Goal: Task Accomplishment & Management: Complete application form

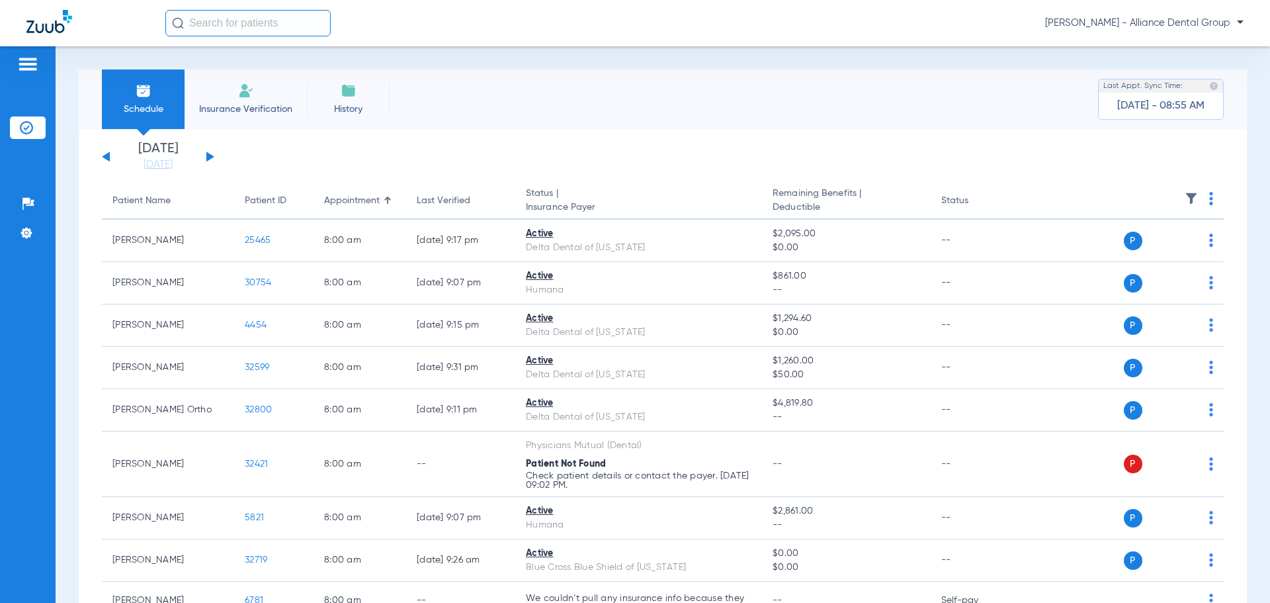
drag, startPoint x: 254, startPoint y: 102, endPoint x: 24, endPoint y: 64, distance: 232.7
click at [253, 103] on span "Insurance Verification" at bounding box center [246, 109] width 103 height 13
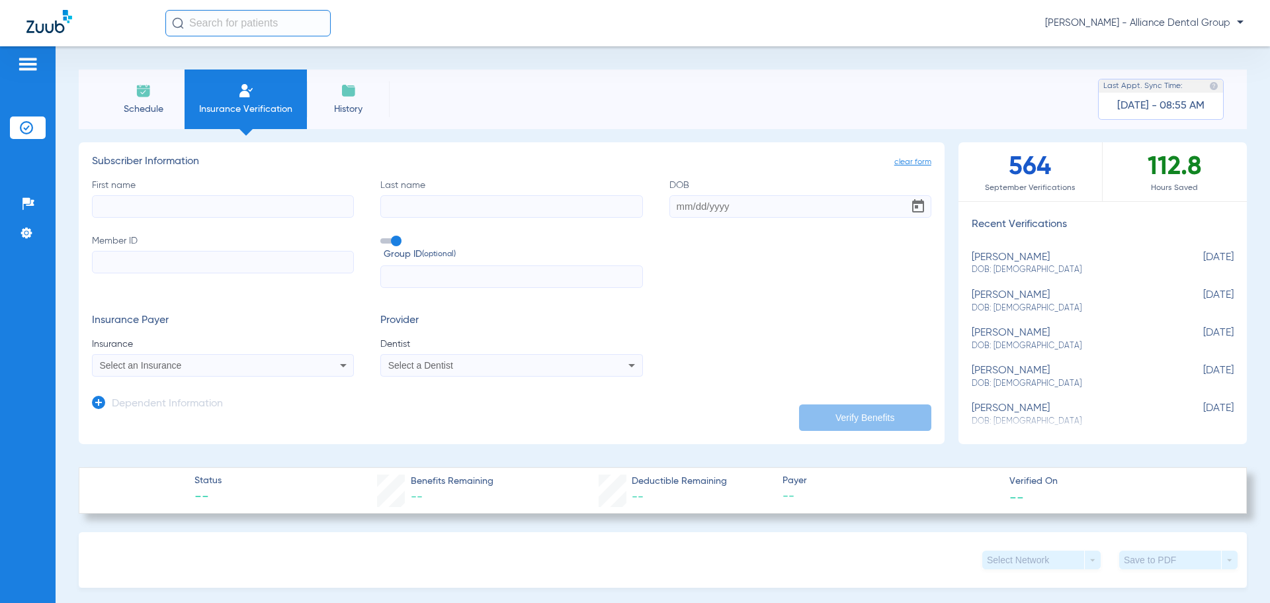
click at [200, 208] on input "First name" at bounding box center [223, 206] width 262 height 22
type input "[PERSON_NAME]"
click at [465, 210] on input "Last name" at bounding box center [511, 206] width 262 height 22
type input "nowatka"
click at [664, 207] on div "First name [PERSON_NAME] Last name [PERSON_NAME] DOB Required Member ID Group I…" at bounding box center [512, 234] width 840 height 110
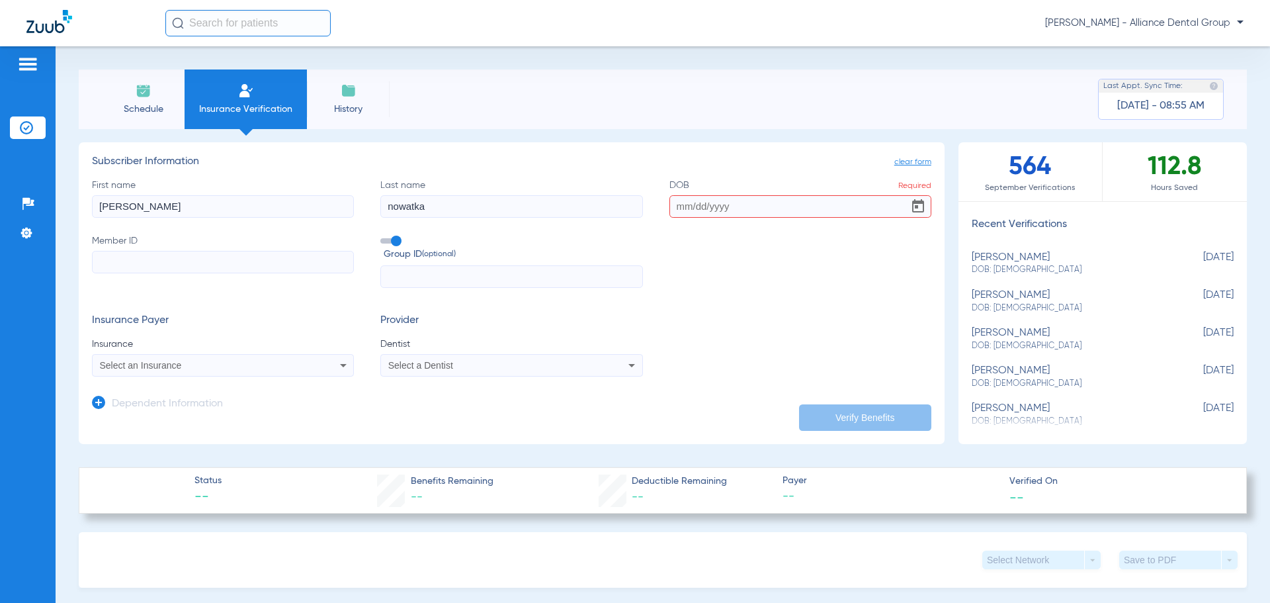
click at [689, 212] on input "DOB Required" at bounding box center [801, 206] width 262 height 22
type input "[DATE]"
click at [197, 255] on input "Member ID" at bounding box center [223, 262] width 262 height 22
click at [122, 255] on input "Member ID Required" at bounding box center [223, 262] width 262 height 22
type input "771785387784"
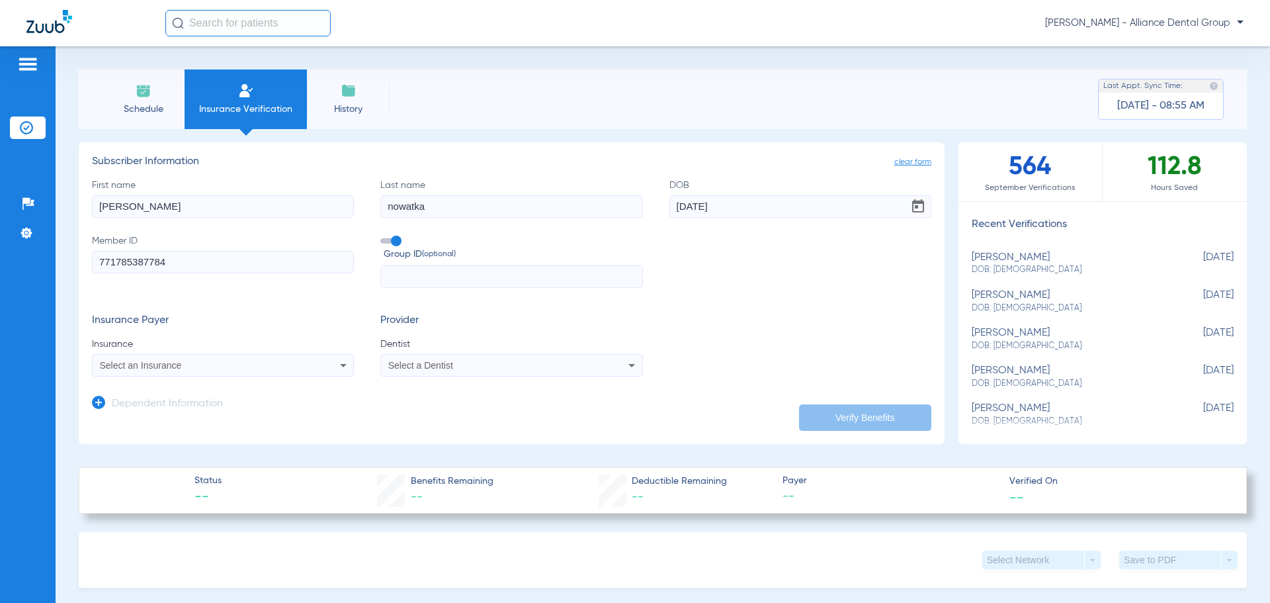
click at [335, 376] on mat-select "Select an Insurance" at bounding box center [223, 365] width 262 height 22
click at [337, 368] on icon at bounding box center [343, 365] width 16 height 16
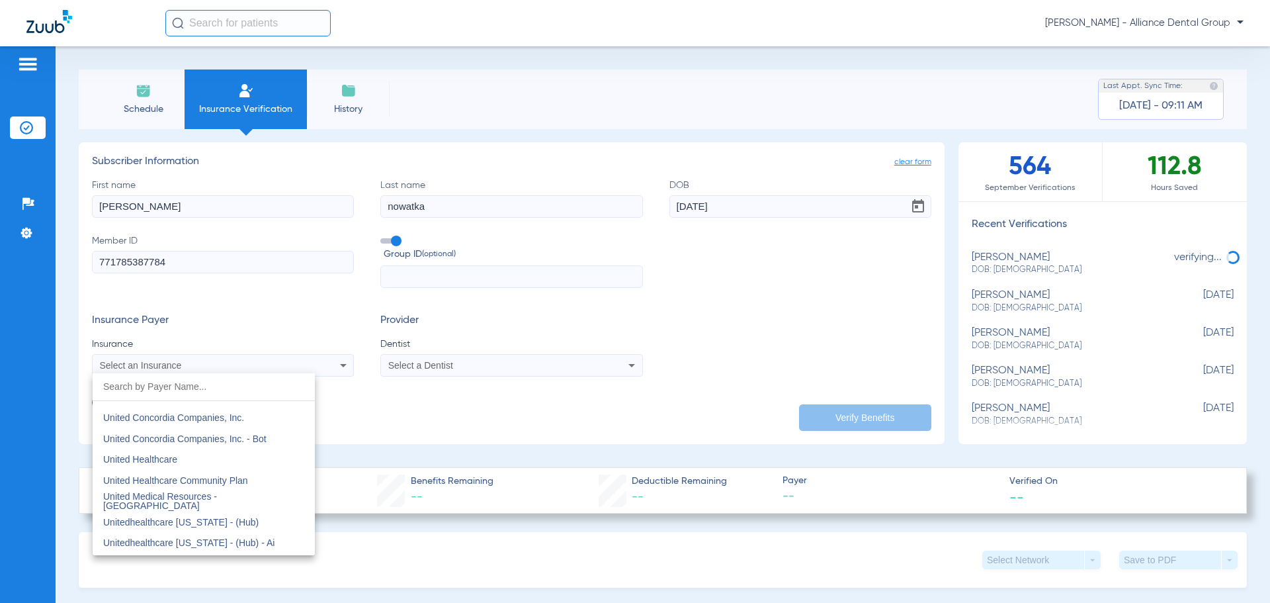
scroll to position [7842, 0]
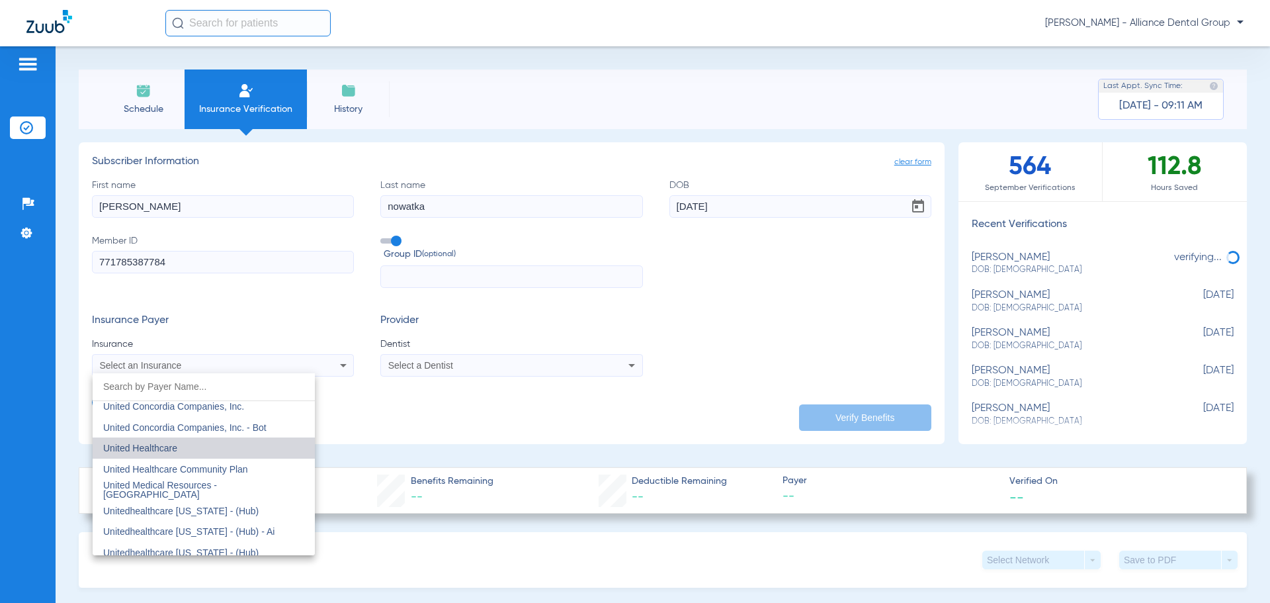
click at [268, 450] on mat-option "United Healthcare" at bounding box center [204, 447] width 222 height 21
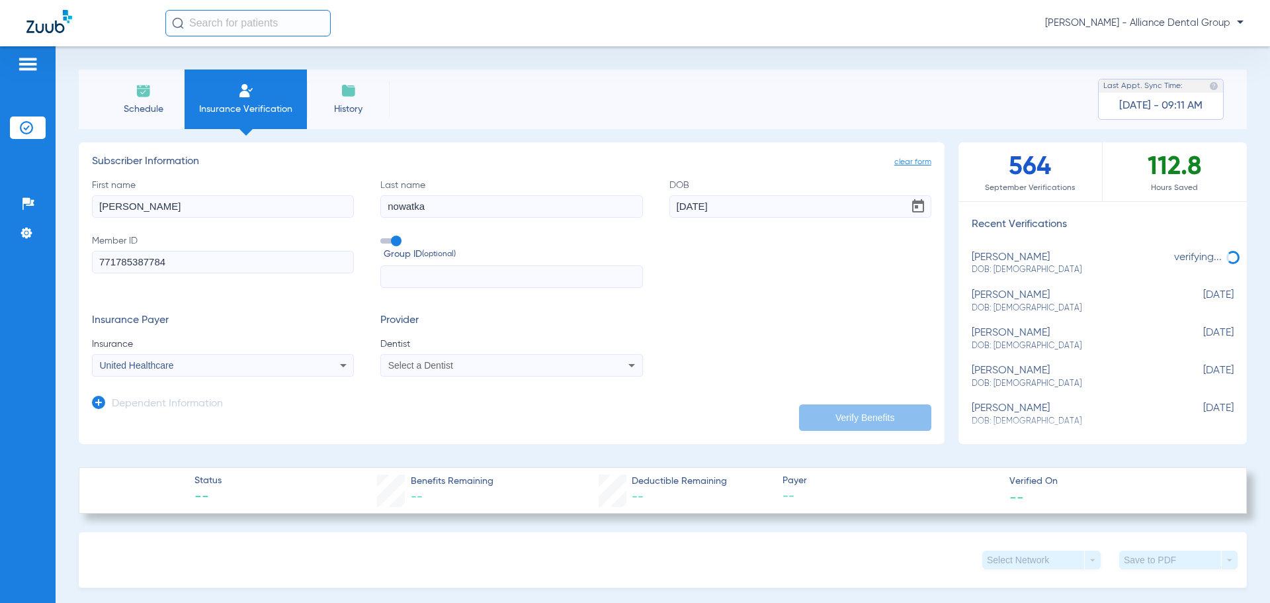
click at [624, 366] on icon at bounding box center [632, 365] width 16 height 16
type input "[PERSON_NAME]"
click at [473, 413] on span "[PERSON_NAME] 1669825196" at bounding box center [454, 411] width 129 height 9
click at [101, 400] on icon at bounding box center [98, 402] width 13 height 13
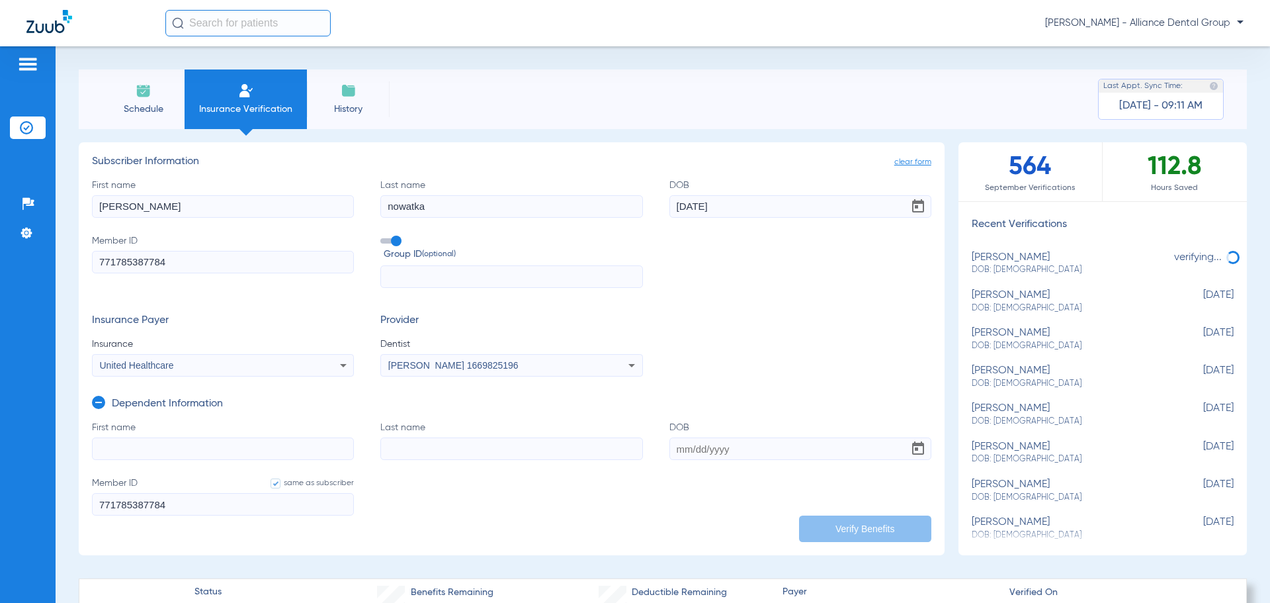
click at [169, 433] on label "First name" at bounding box center [223, 440] width 262 height 39
click at [174, 452] on input "First name" at bounding box center [223, 448] width 262 height 22
type input "[PERSON_NAME]"
click at [426, 451] on input "Last name" at bounding box center [511, 448] width 262 height 22
type input "nowatka"
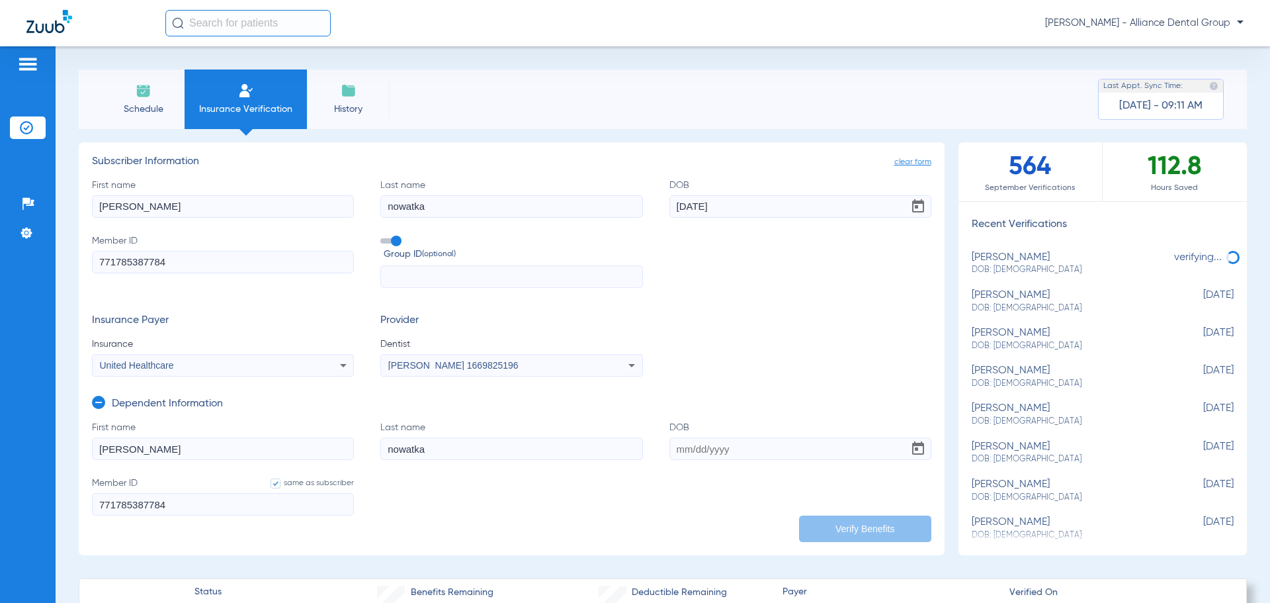
click at [701, 448] on input "DOB" at bounding box center [801, 448] width 262 height 22
click at [679, 446] on input "DOB Required" at bounding box center [801, 448] width 262 height 22
click at [678, 443] on input "DOB Required" at bounding box center [801, 448] width 262 height 22
type input "[DATE]"
click at [845, 526] on button "Verify Benefits" at bounding box center [865, 528] width 132 height 26
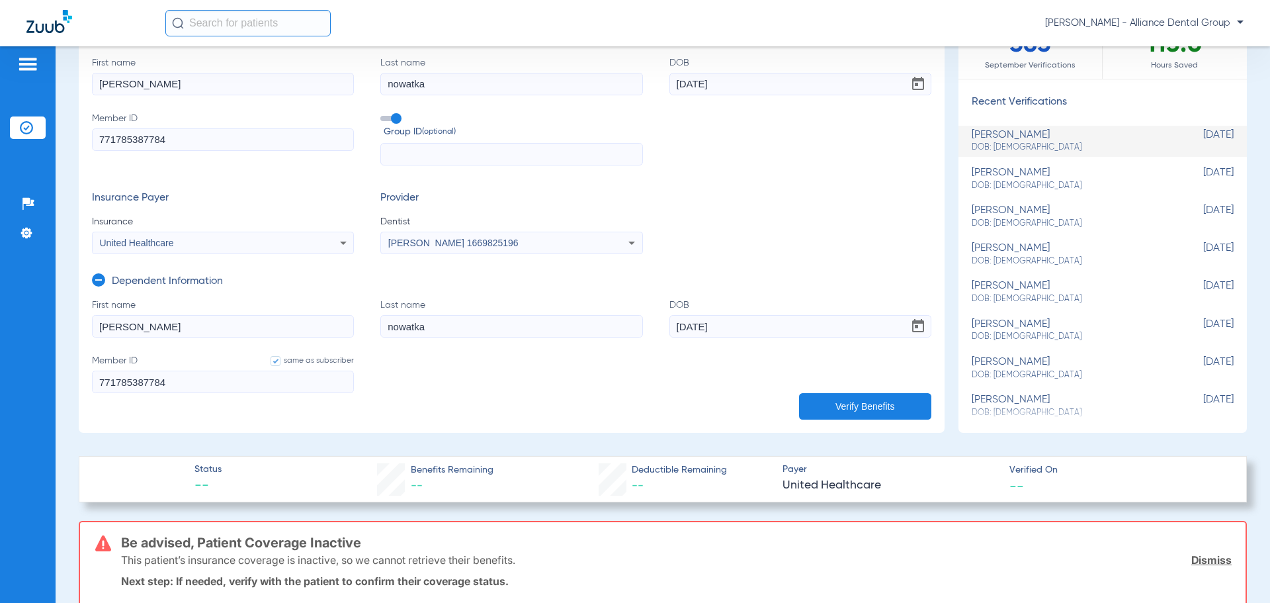
scroll to position [132, 0]
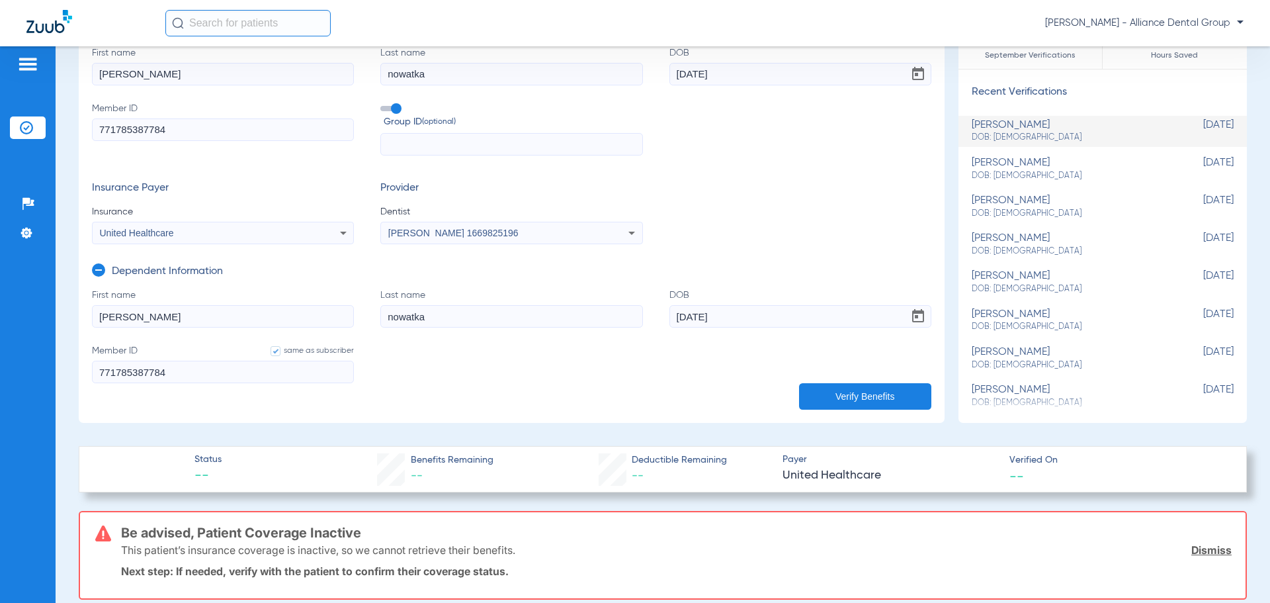
drag, startPoint x: 232, startPoint y: 128, endPoint x: -144, endPoint y: 128, distance: 375.1
click at [0, 128] on html "[PERSON_NAME] - Alliance Dental Group Patients Insurance Verification Setup Hel…" at bounding box center [635, 301] width 1270 height 603
type input "3"
type input "32"
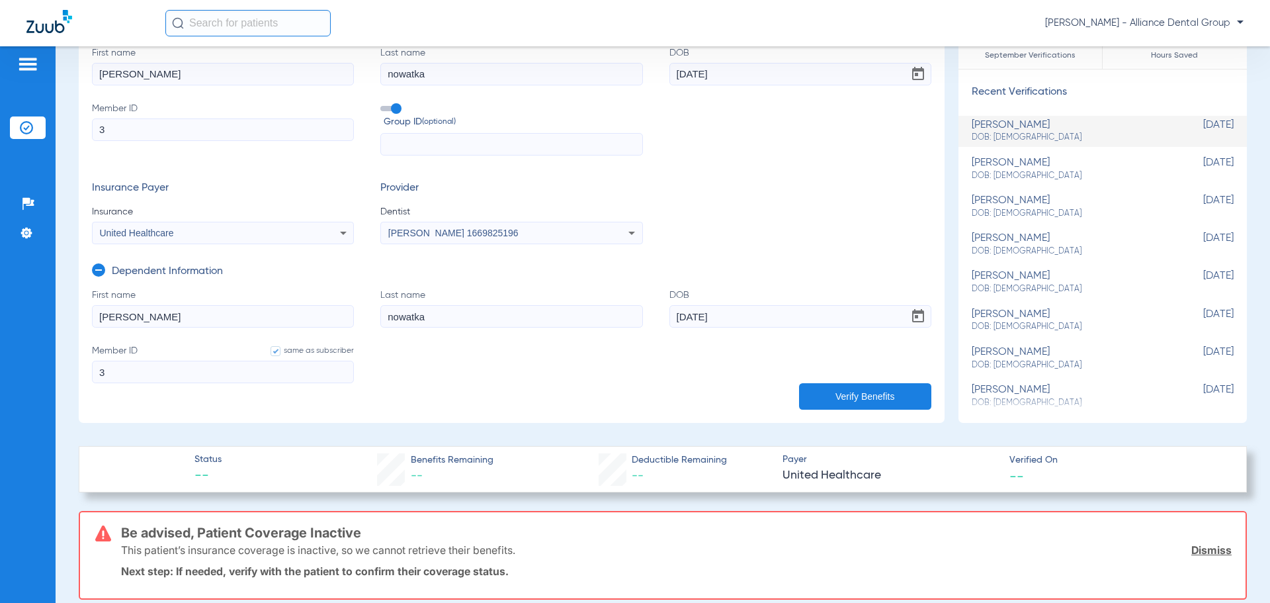
type input "32"
type input "327"
type input "3276"
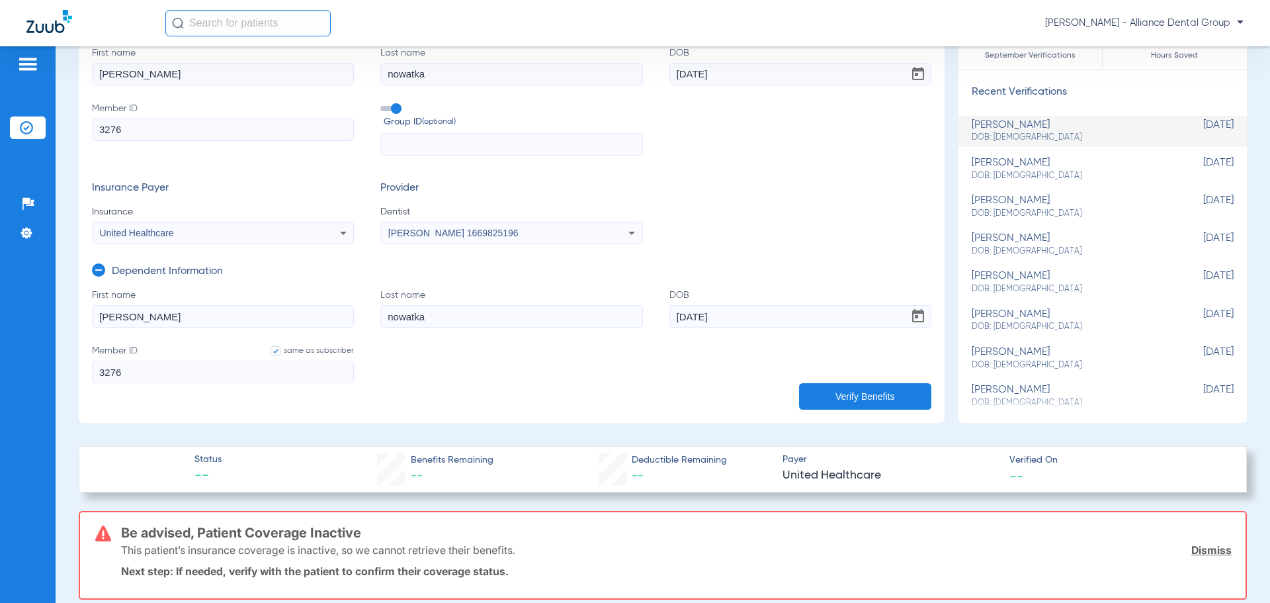
type input "32764"
type input "327645"
type input "3276451"
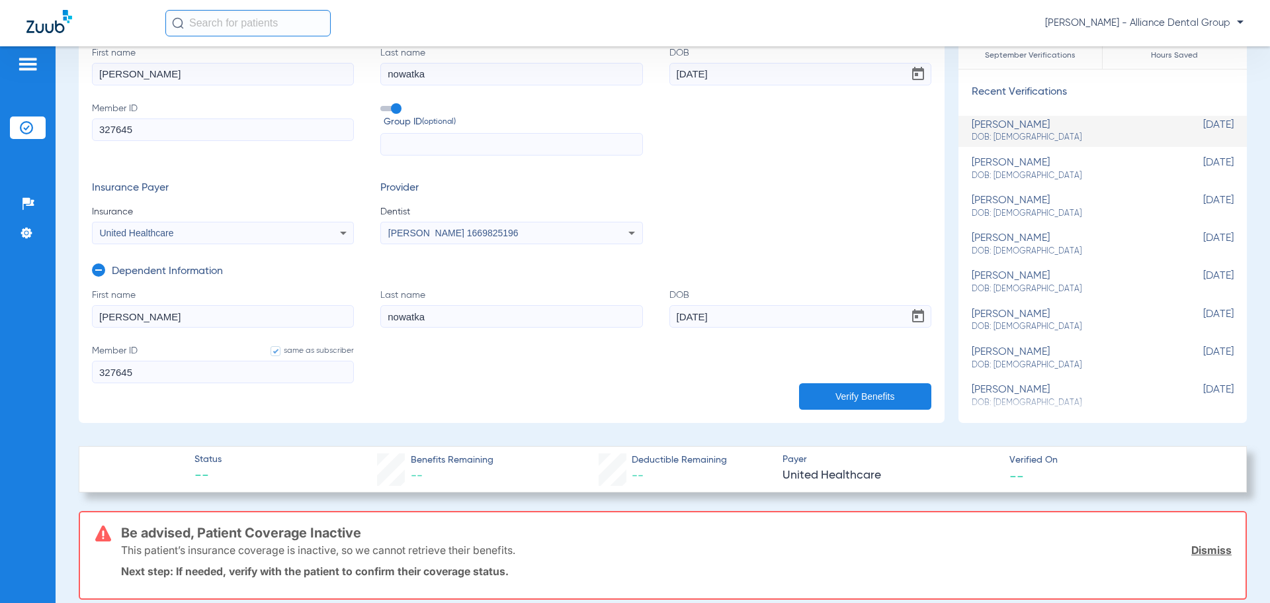
type input "3276451"
type input "32764518"
type input "327645186"
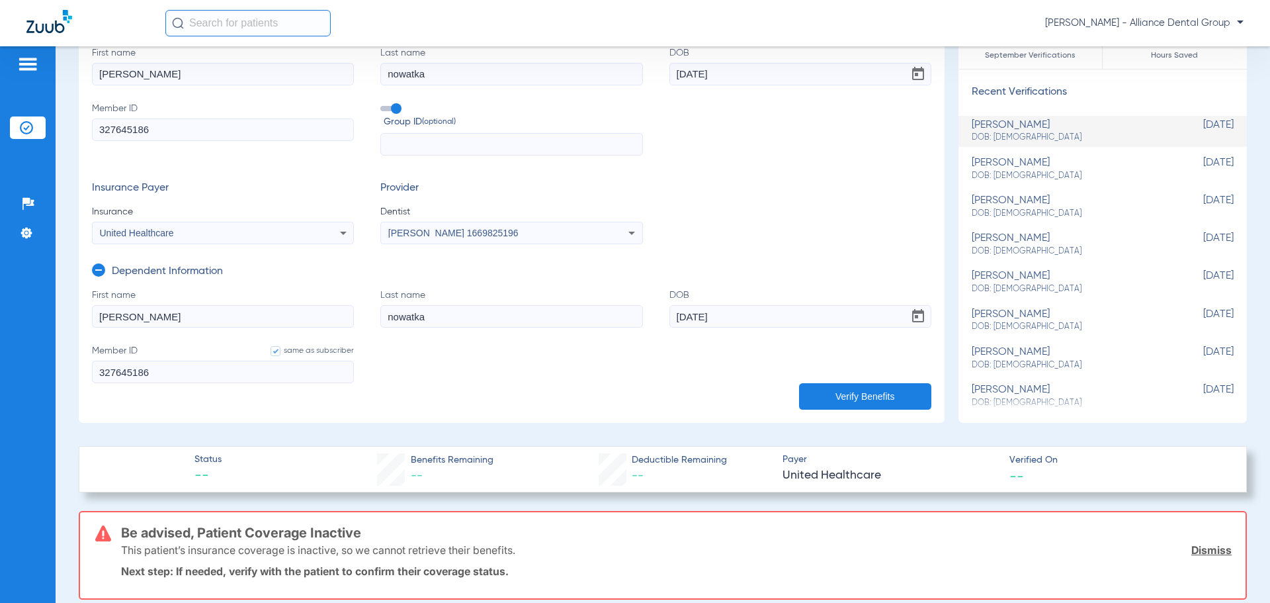
type input "327645186"
click at [859, 402] on button "Verify Benefits" at bounding box center [865, 396] width 132 height 26
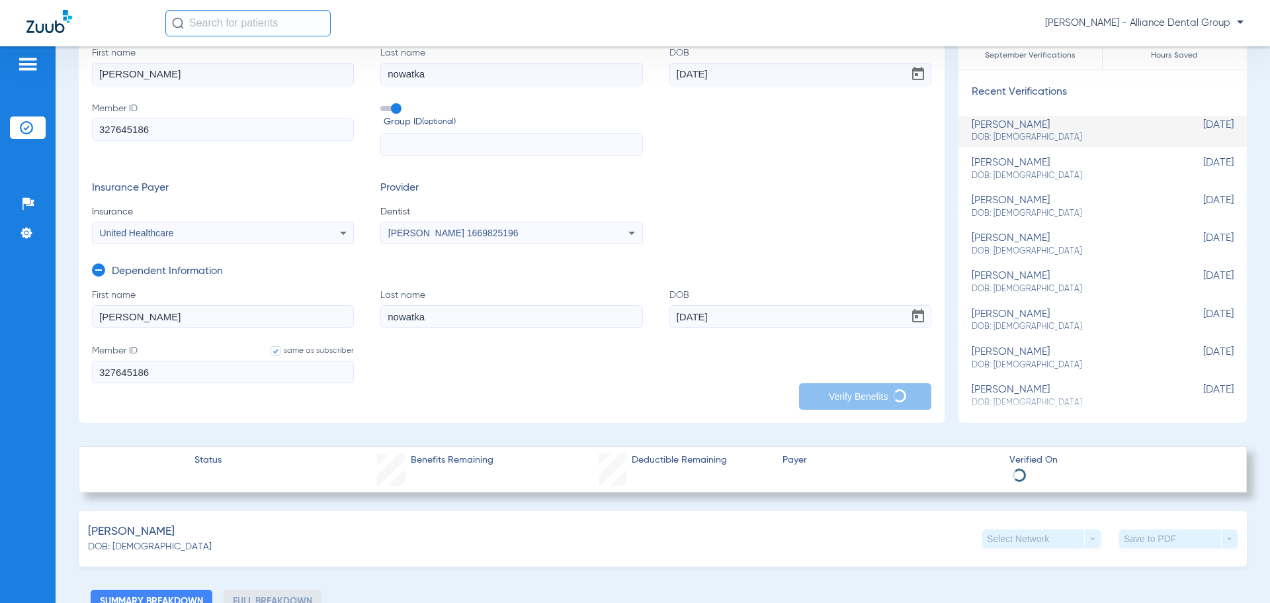
type input "771785387784"
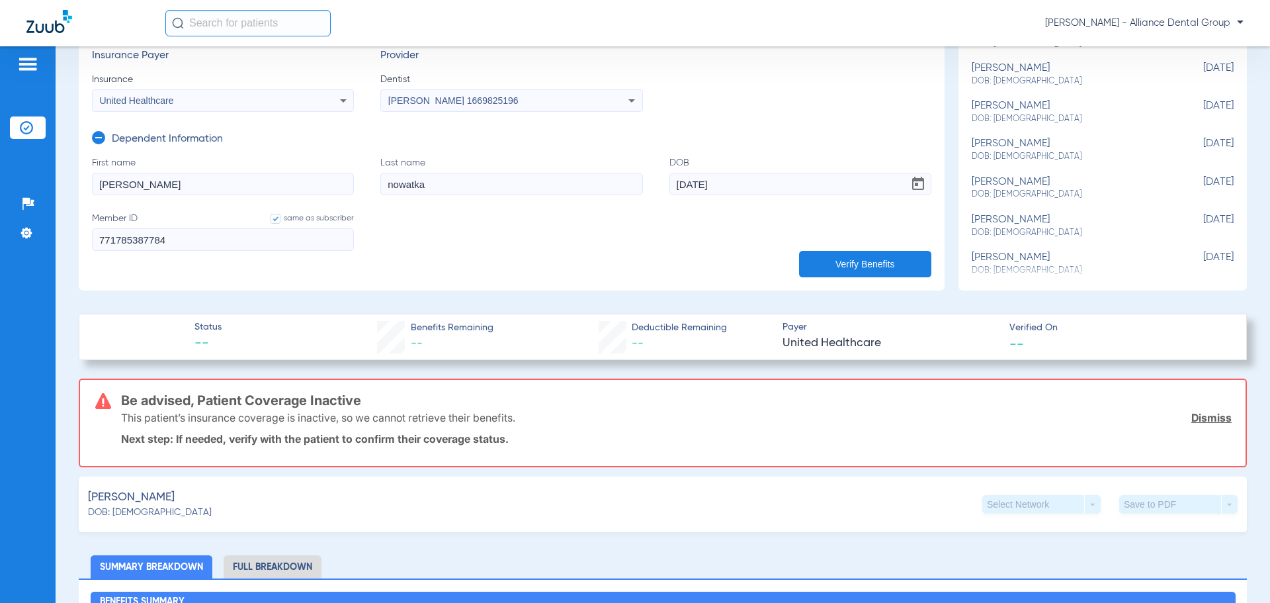
scroll to position [0, 0]
